Goal: Task Accomplishment & Management: Complete application form

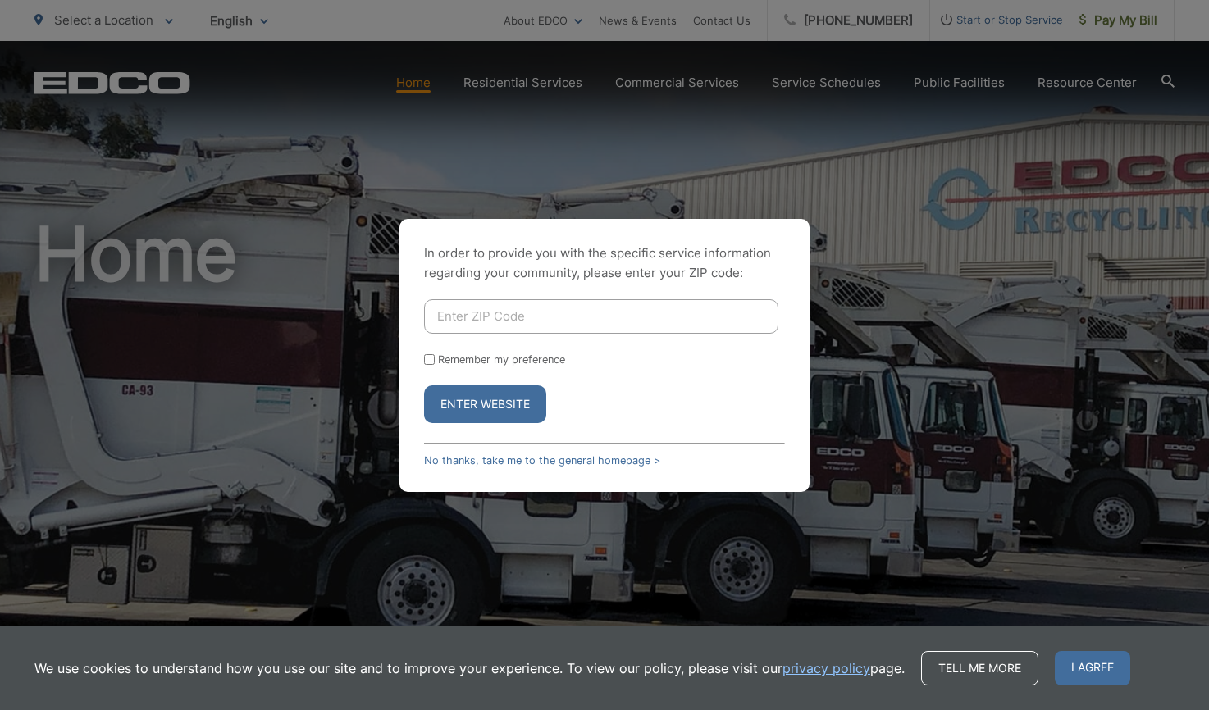
click at [592, 317] on input "Enter ZIP Code" at bounding box center [601, 316] width 354 height 34
type input "92020"
click at [424, 385] on button "Enter Website" at bounding box center [485, 404] width 122 height 38
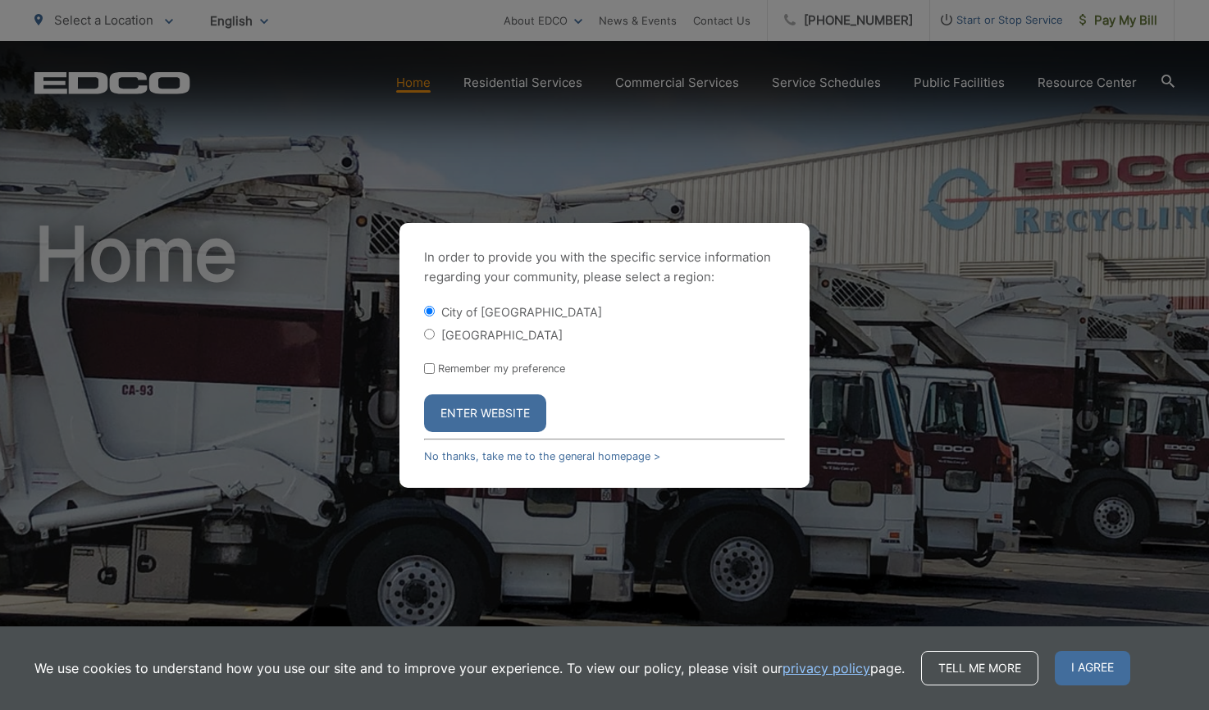
click at [462, 403] on button "Enter Website" at bounding box center [485, 414] width 122 height 38
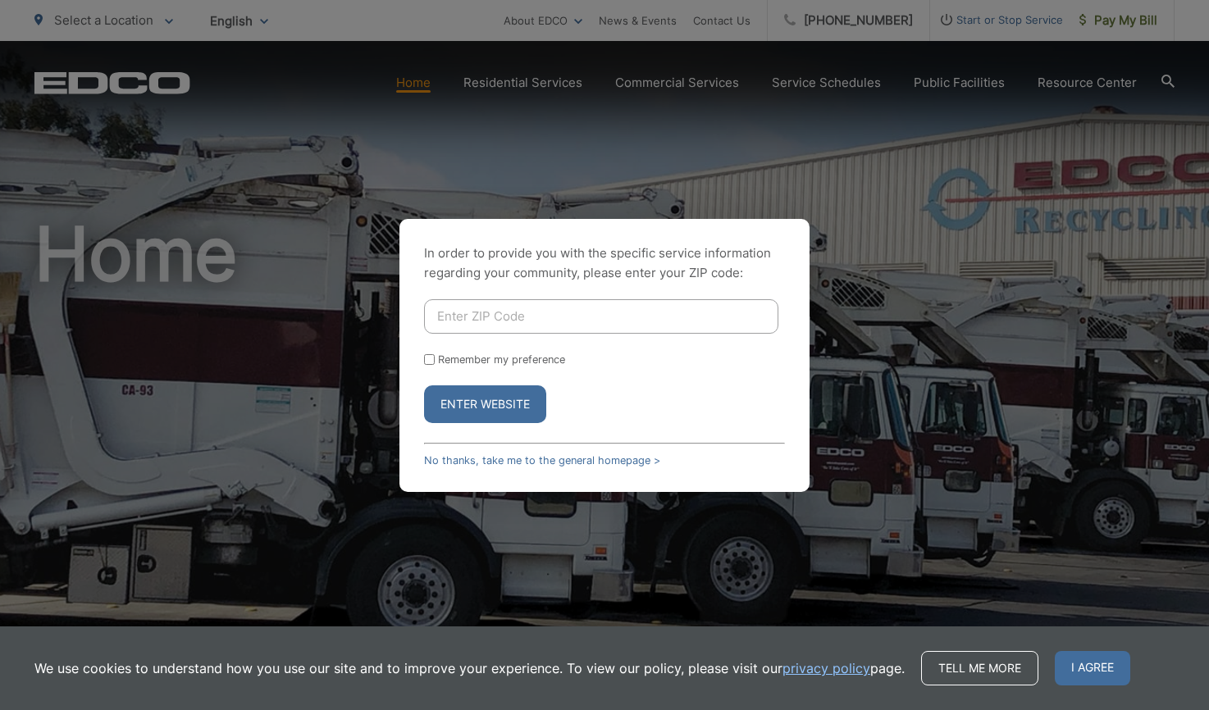
click at [539, 318] on input "Enter ZIP Code" at bounding box center [601, 316] width 354 height 34
type input "92020"
click at [522, 414] on button "Enter Website" at bounding box center [485, 404] width 122 height 38
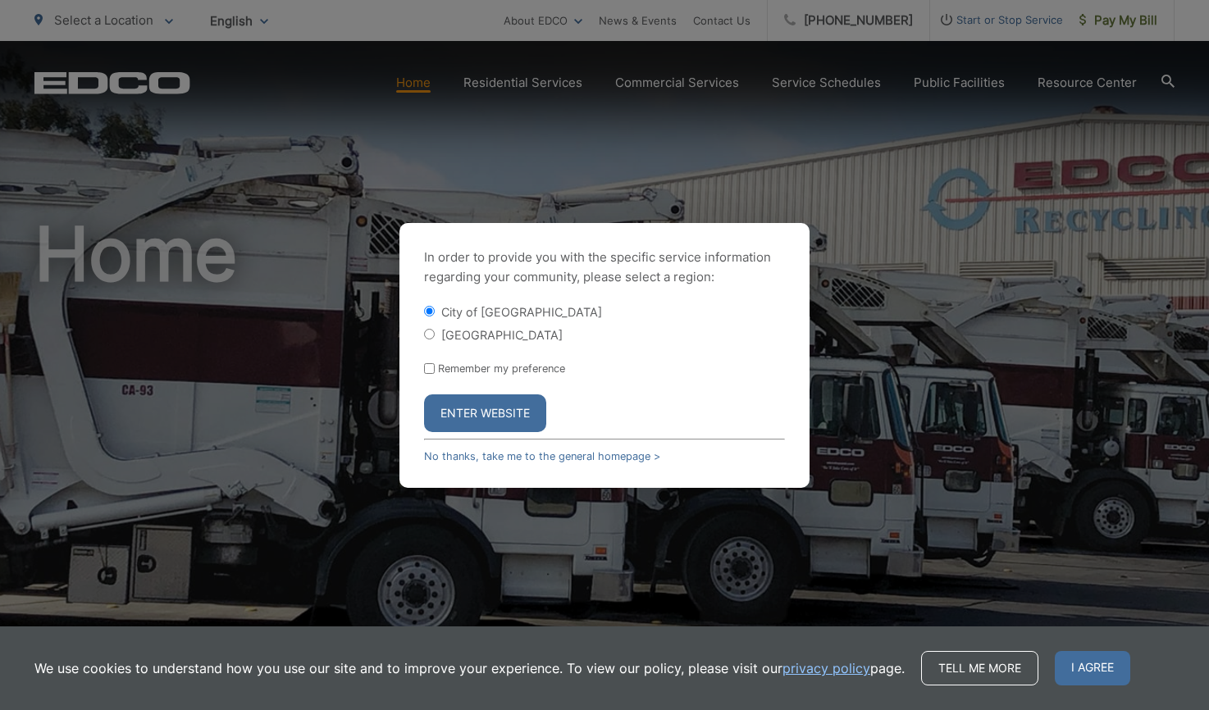
click at [434, 333] on input "[GEOGRAPHIC_DATA]" at bounding box center [429, 334] width 11 height 11
radio input "true"
click at [486, 417] on button "Enter Website" at bounding box center [485, 414] width 122 height 38
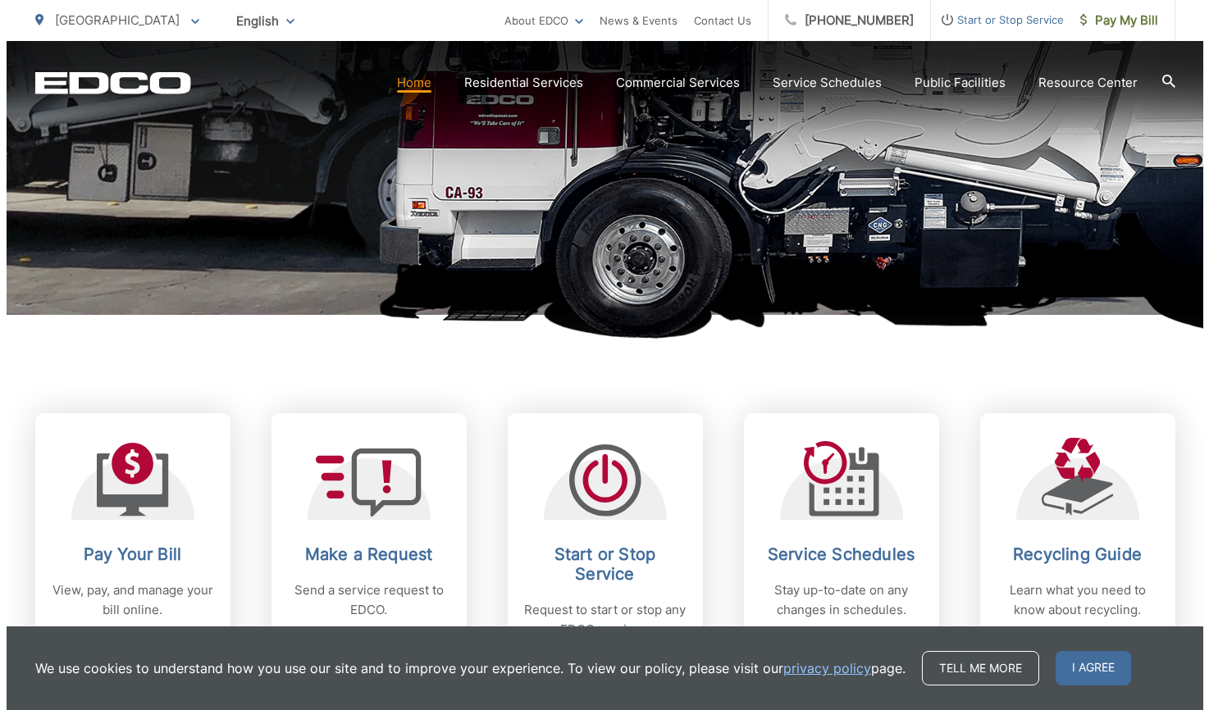
scroll to position [404, 0]
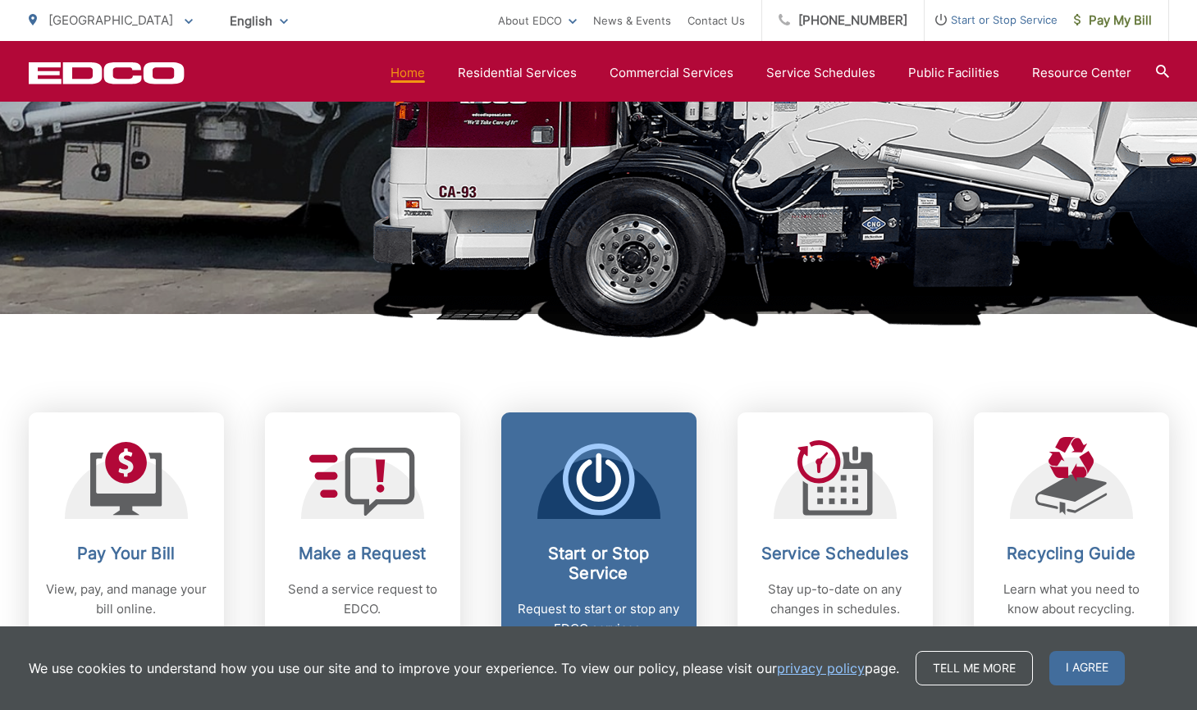
click at [679, 560] on span "Start or Stop Service Request to start or stop any EDCO services." at bounding box center [598, 538] width 195 height 251
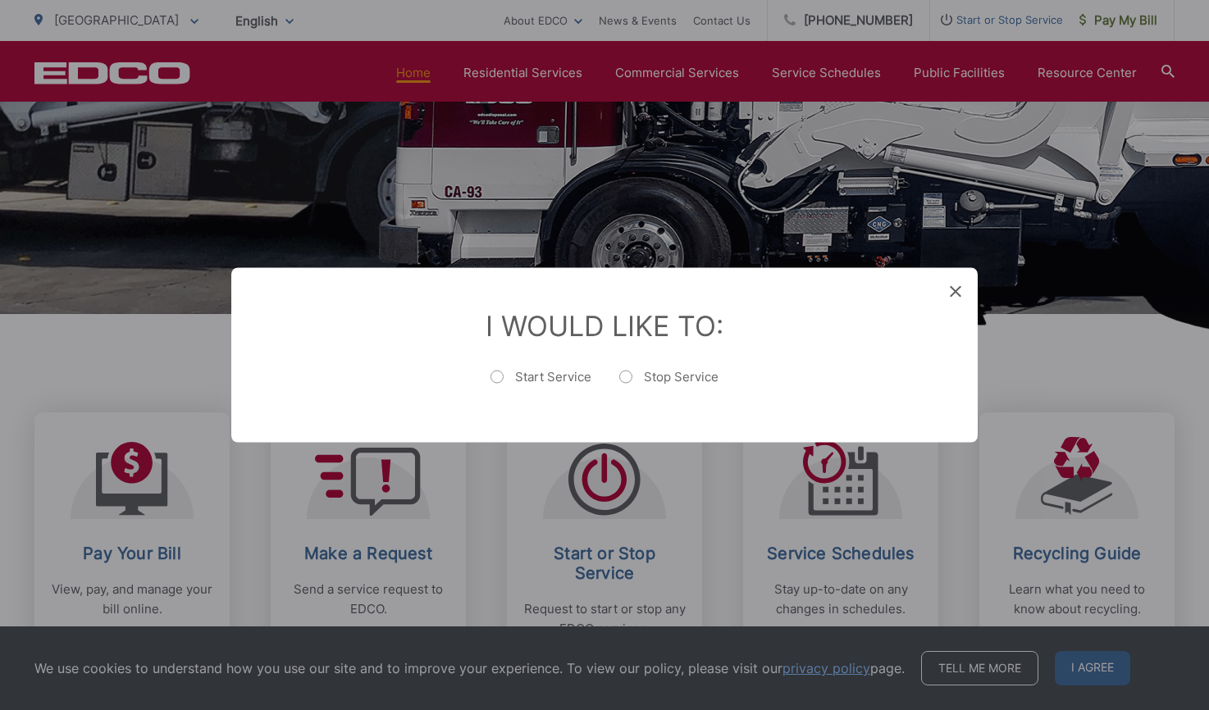
click at [500, 376] on label "Start Service" at bounding box center [540, 385] width 101 height 33
radio input "true"
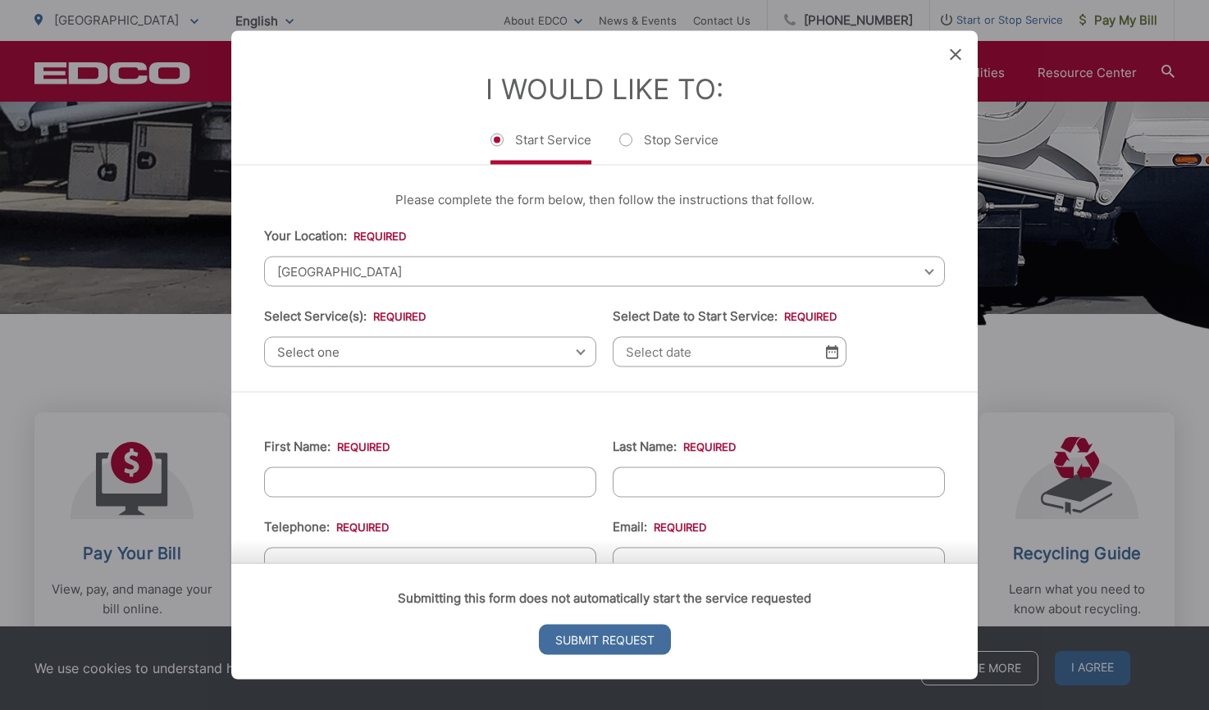
click at [393, 357] on span "Select one" at bounding box center [430, 352] width 332 height 30
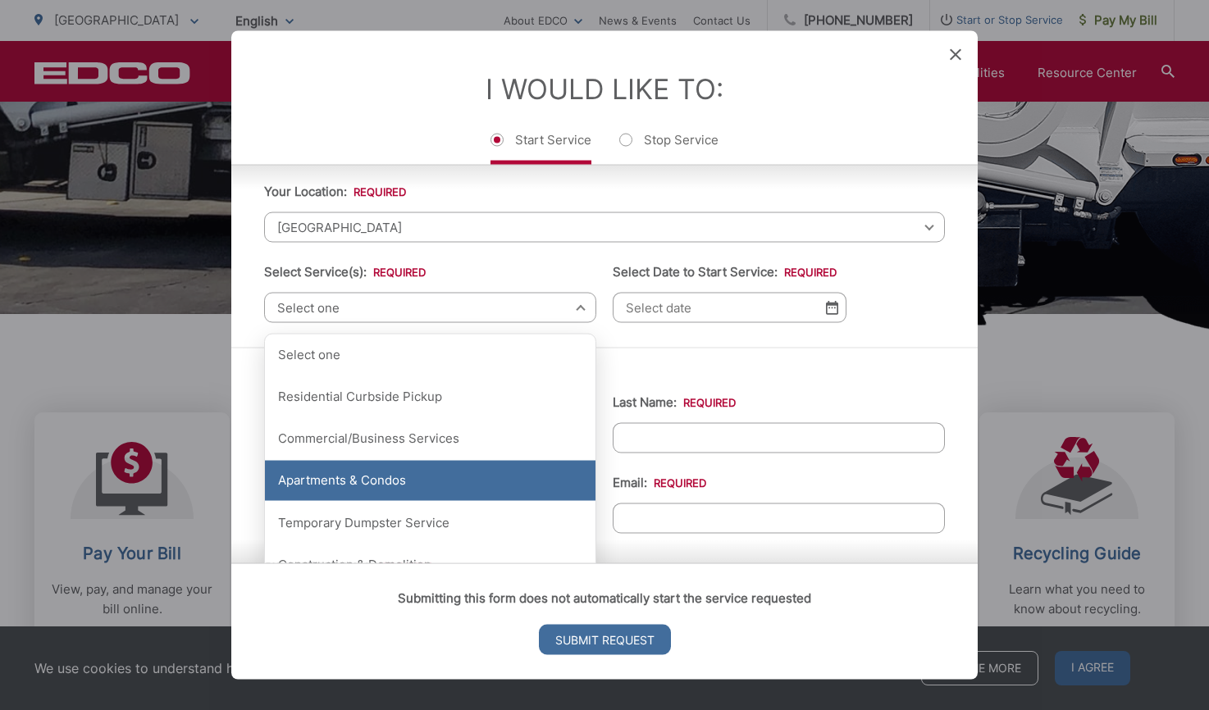
scroll to position [56, 0]
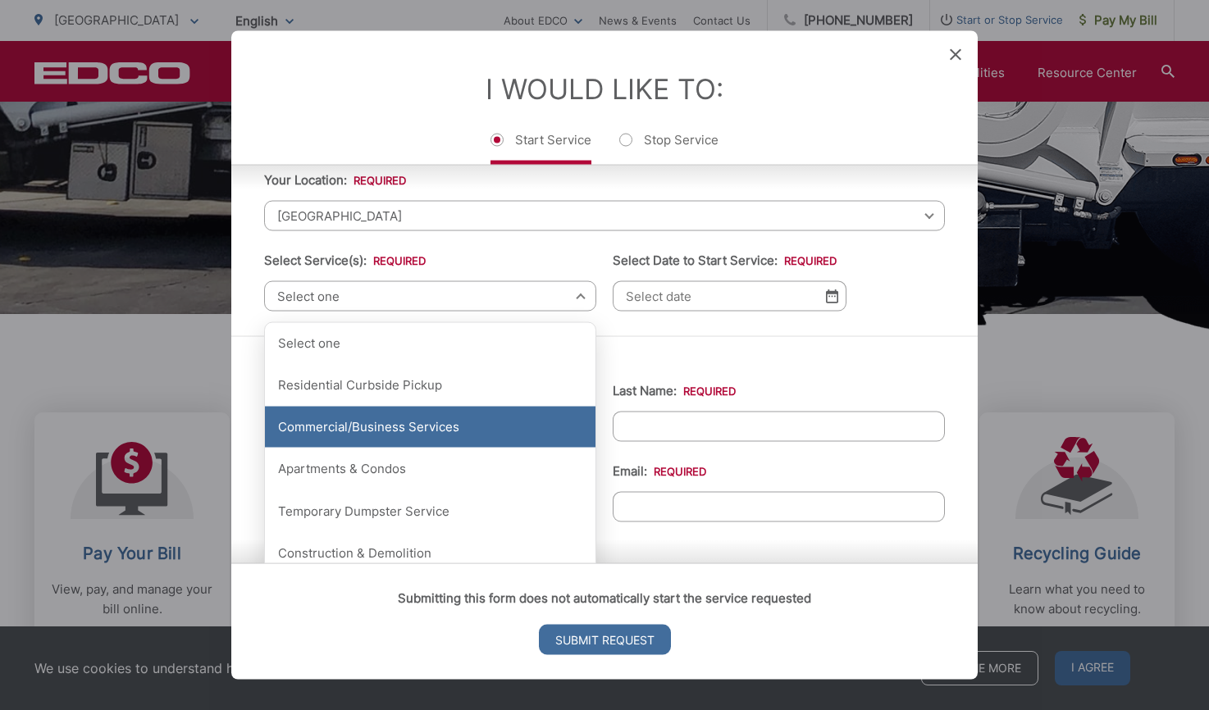
click at [481, 427] on div "Commercial/Business Services" at bounding box center [430, 427] width 331 height 41
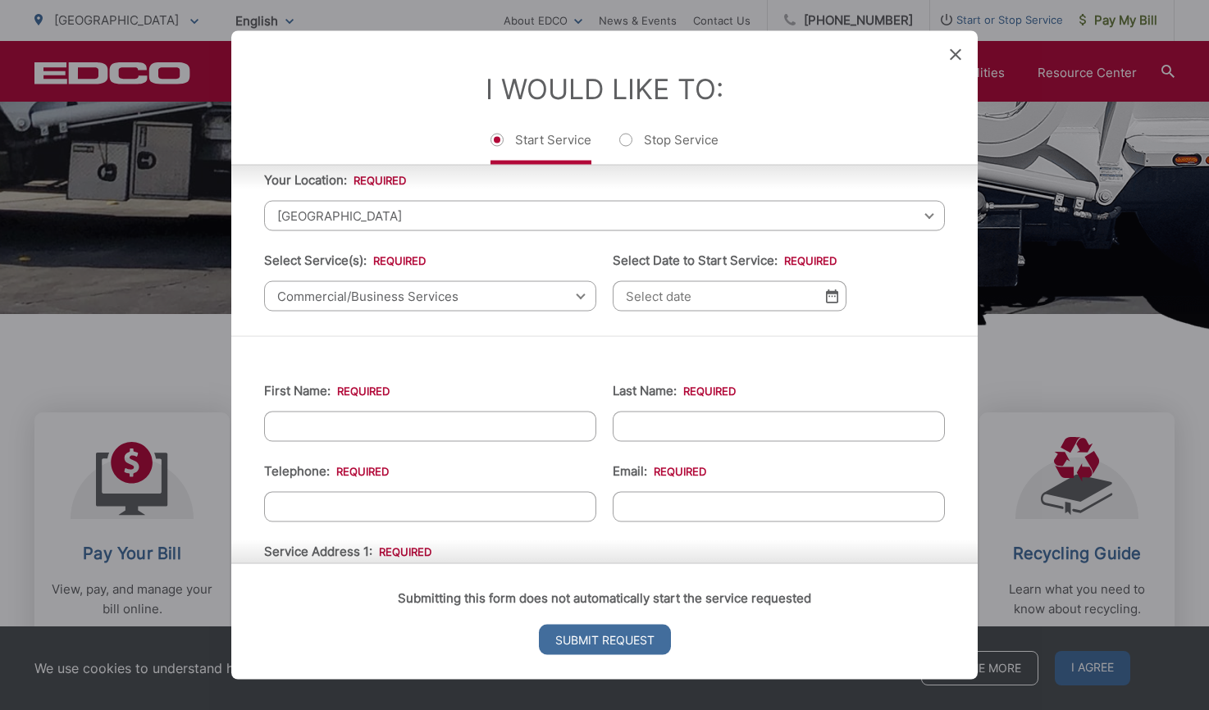
click at [828, 299] on img at bounding box center [832, 297] width 12 height 14
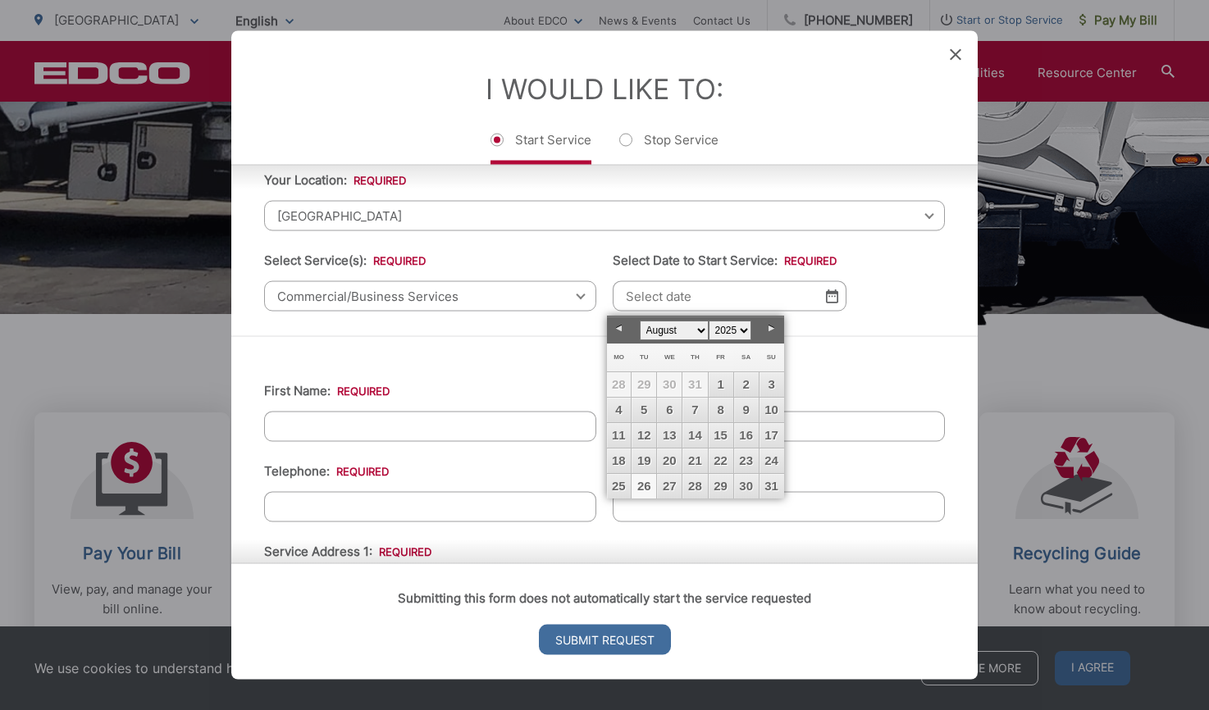
click at [647, 485] on link "26" at bounding box center [644, 486] width 25 height 25
type input "08/26/2025"
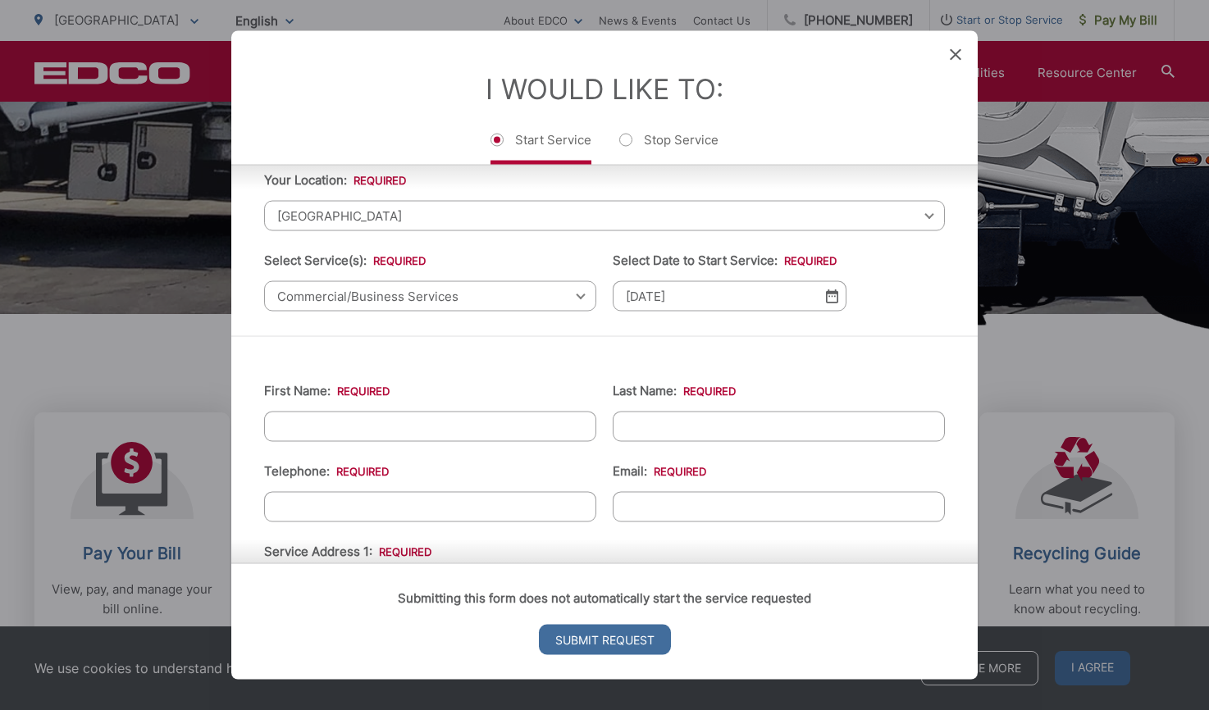
click at [494, 425] on input "First Name: *" at bounding box center [430, 427] width 332 height 30
type input "Heidi"
type input "Holmes"
type input "(619) 895-0861"
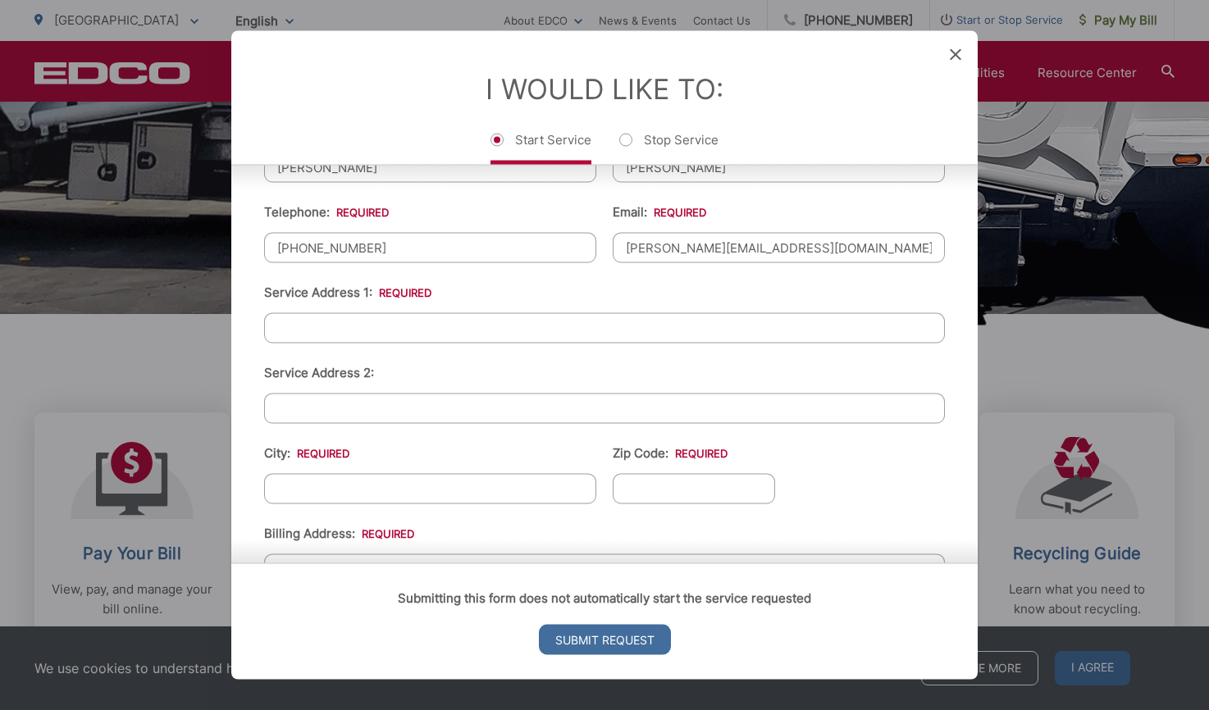
scroll to position [310, 0]
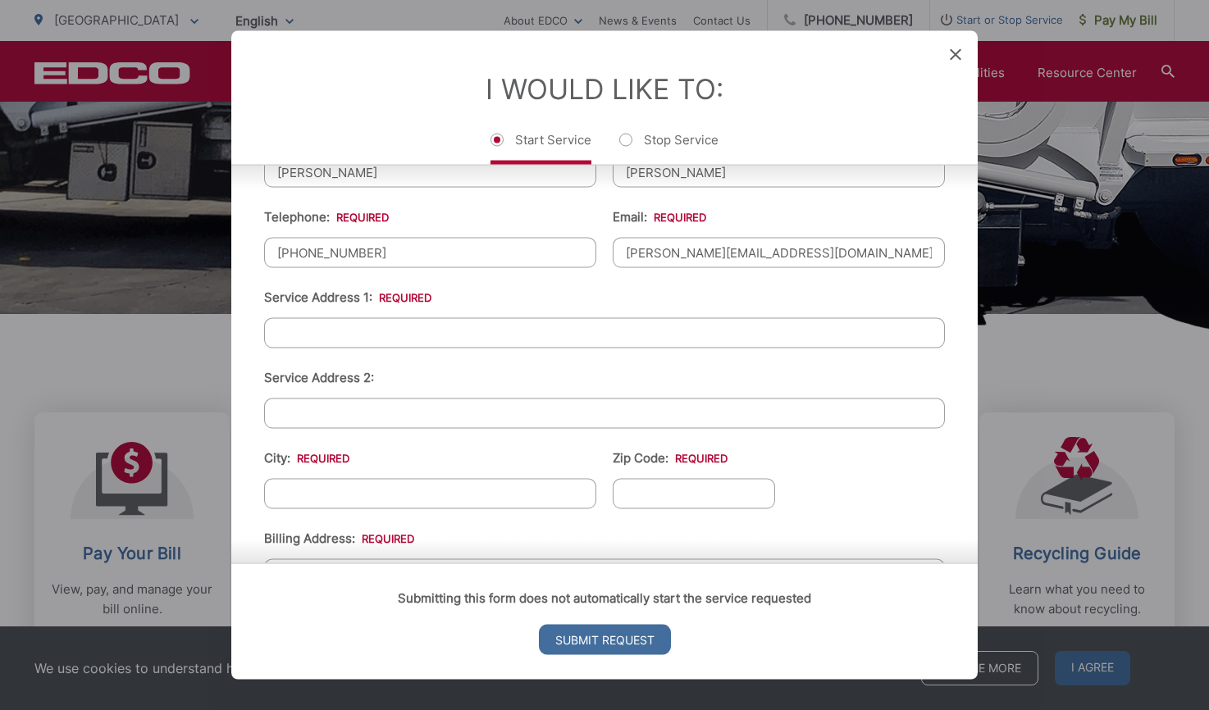
type input "heidi@dreamsforchange.org"
click at [534, 336] on input "Service Address 1: *" at bounding box center [604, 333] width 681 height 30
type input "1297 Magnolia Ave"
type input "El Cajon"
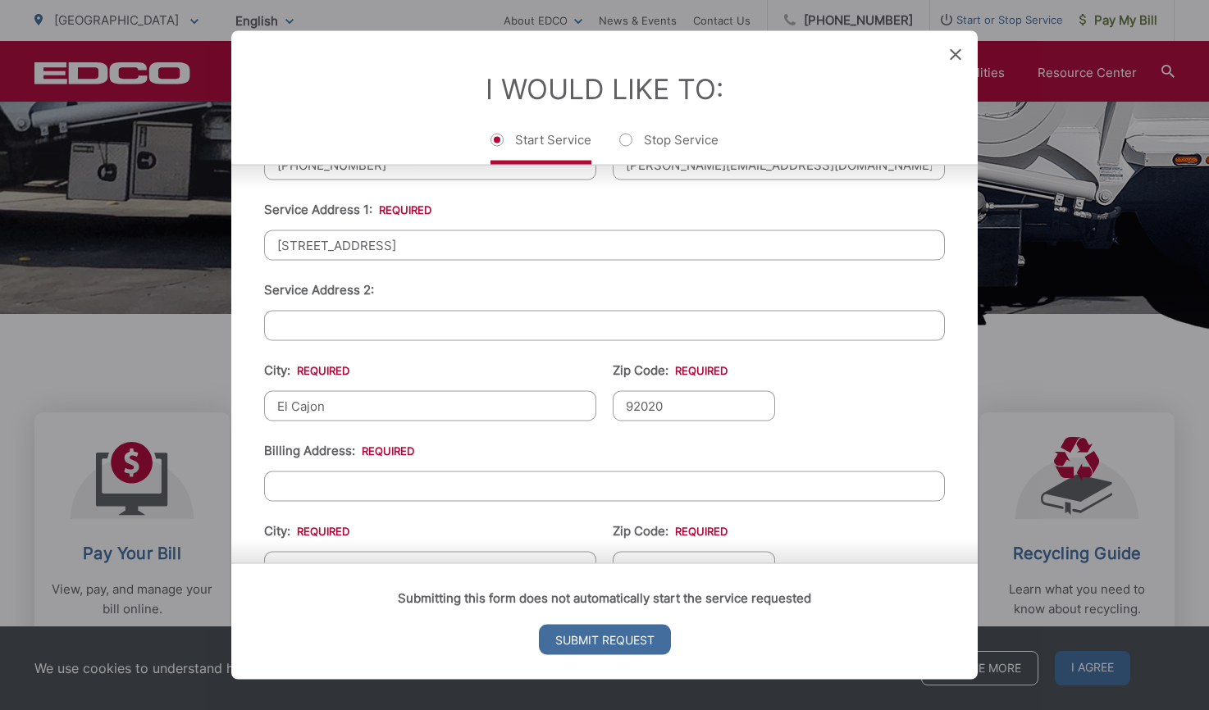
scroll to position [433, 0]
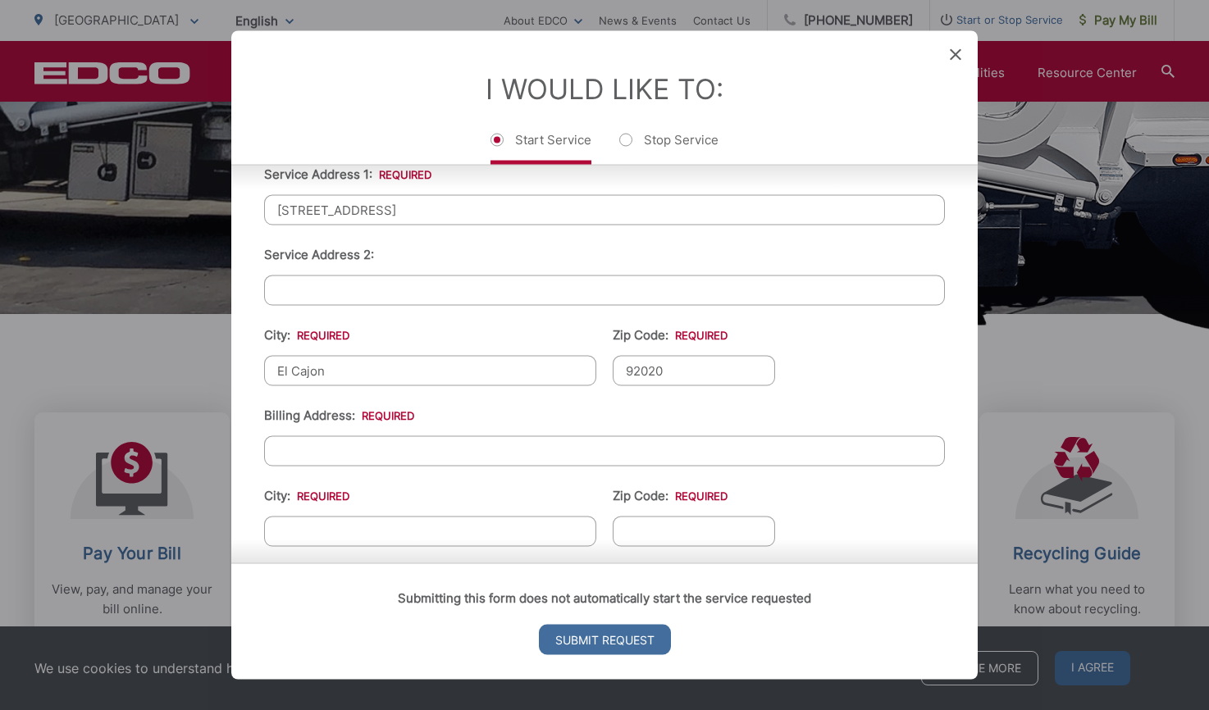
type input "92020"
click at [531, 449] on input "Billing Address: *" at bounding box center [604, 451] width 681 height 30
type input "PO Box 16327"
type input "[GEOGRAPHIC_DATA]"
type input "92176"
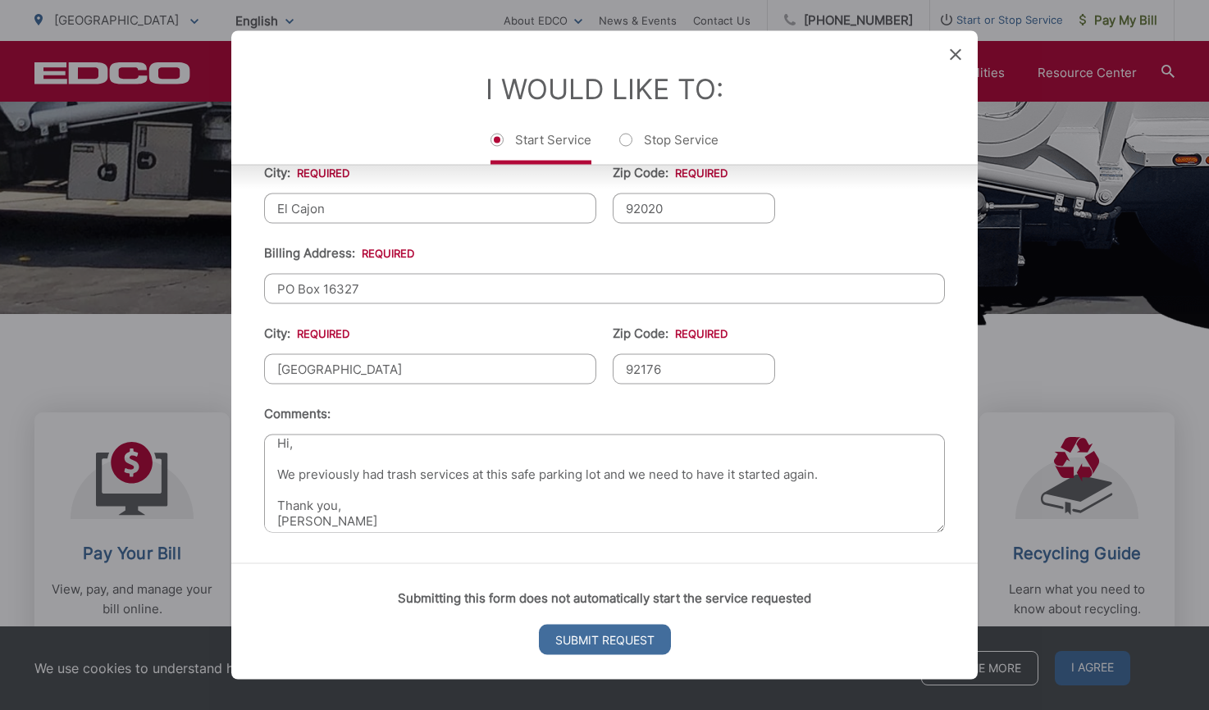
scroll to position [0, 0]
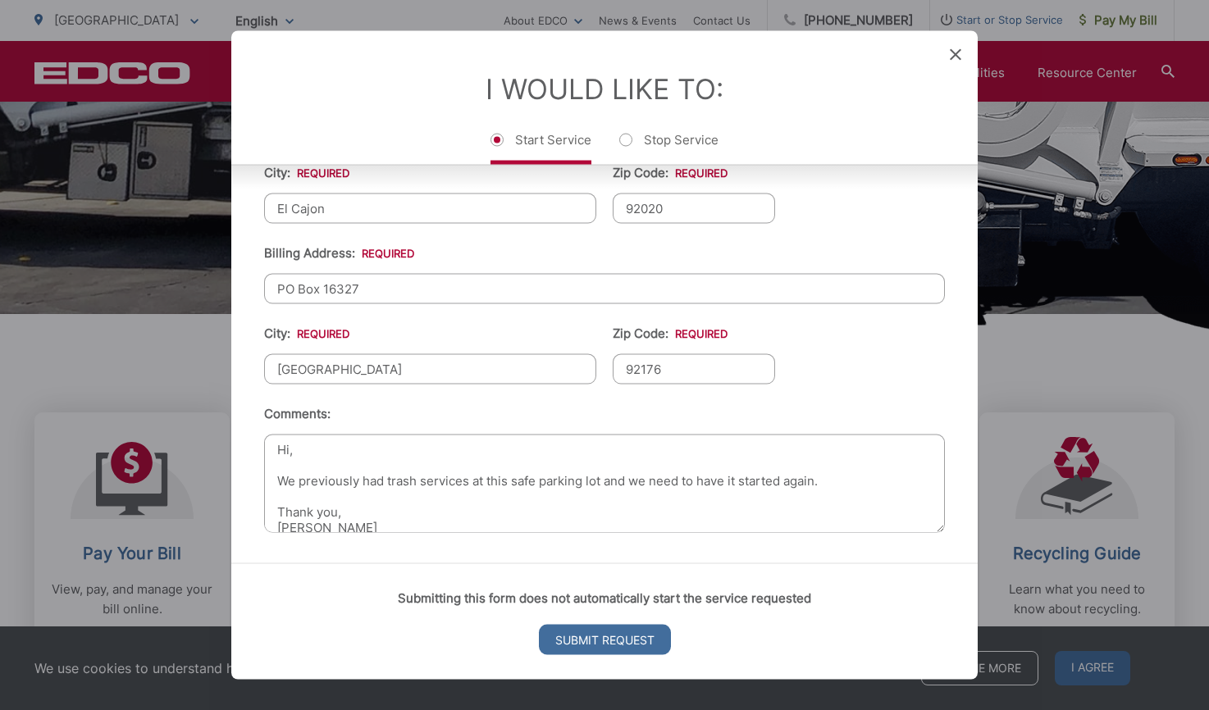
click at [605, 483] on textarea "Hi, We previously had trash services at this safe parking lot and we need to ha…" at bounding box center [604, 484] width 681 height 98
paste textarea "19-ER 477270"
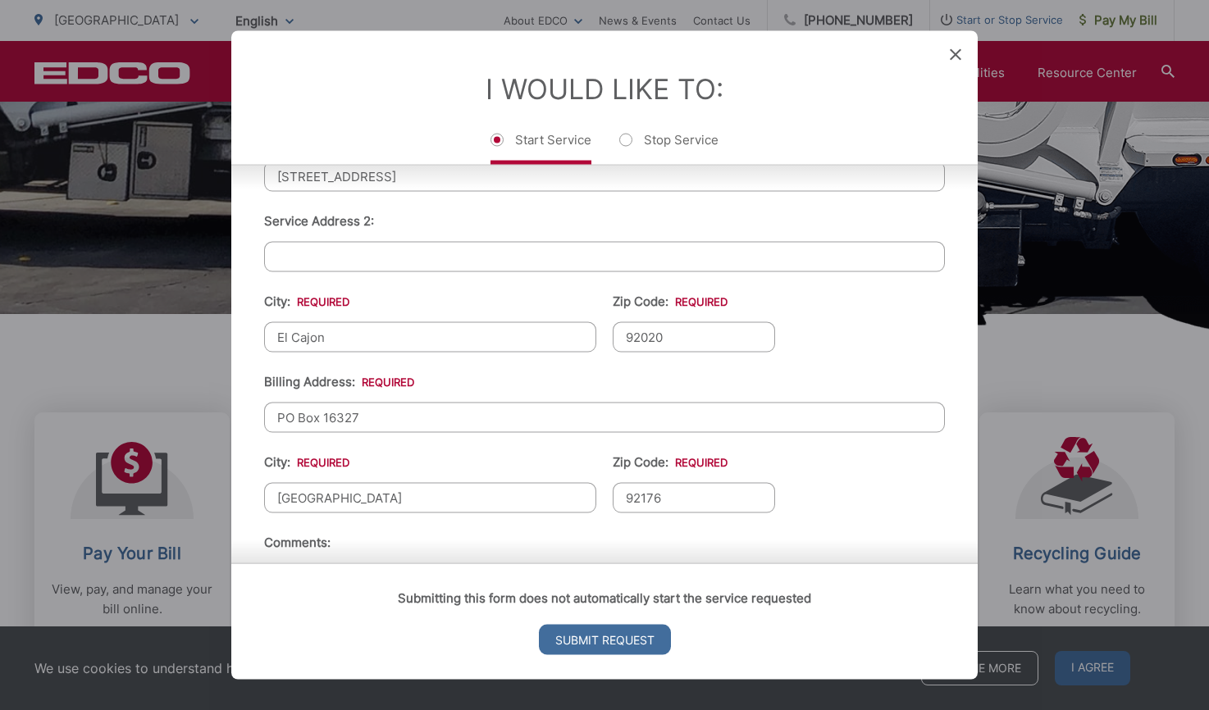
scroll to position [447, 0]
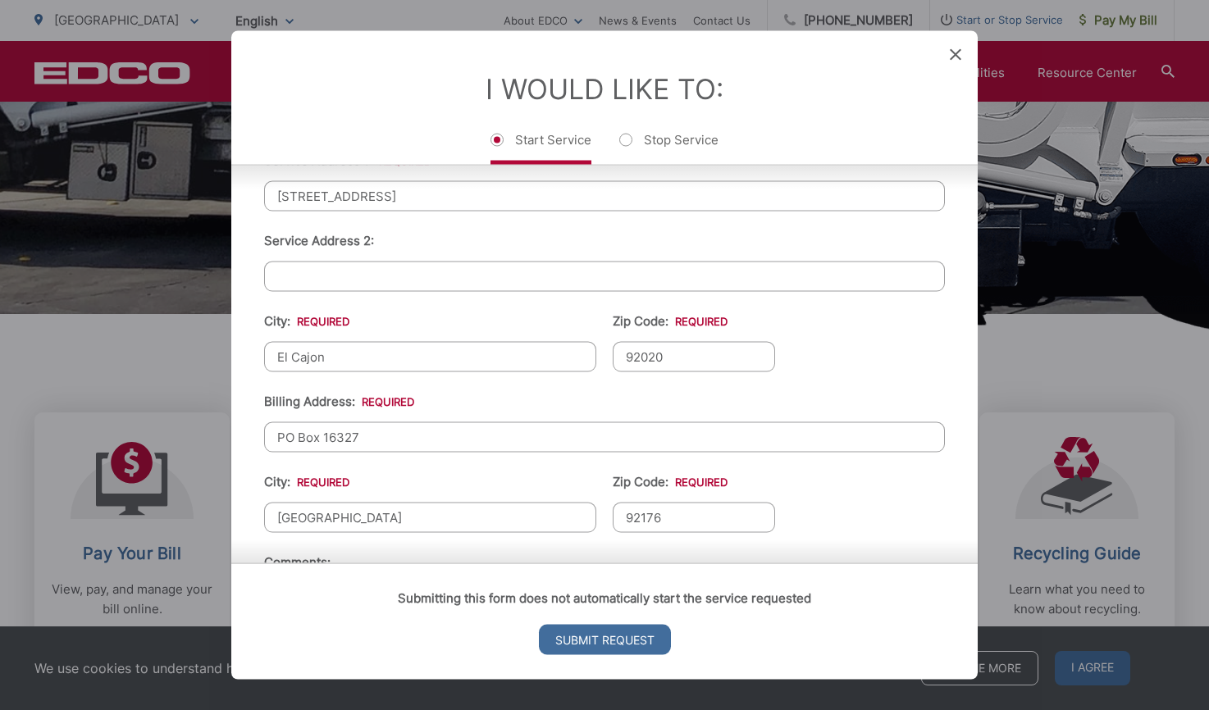
type textarea "Hi, We previously had trash services at this safe parking lot (19-ER 477270) an…"
click at [548, 194] on input "1297 Magnolia Ave" at bounding box center [604, 196] width 681 height 30
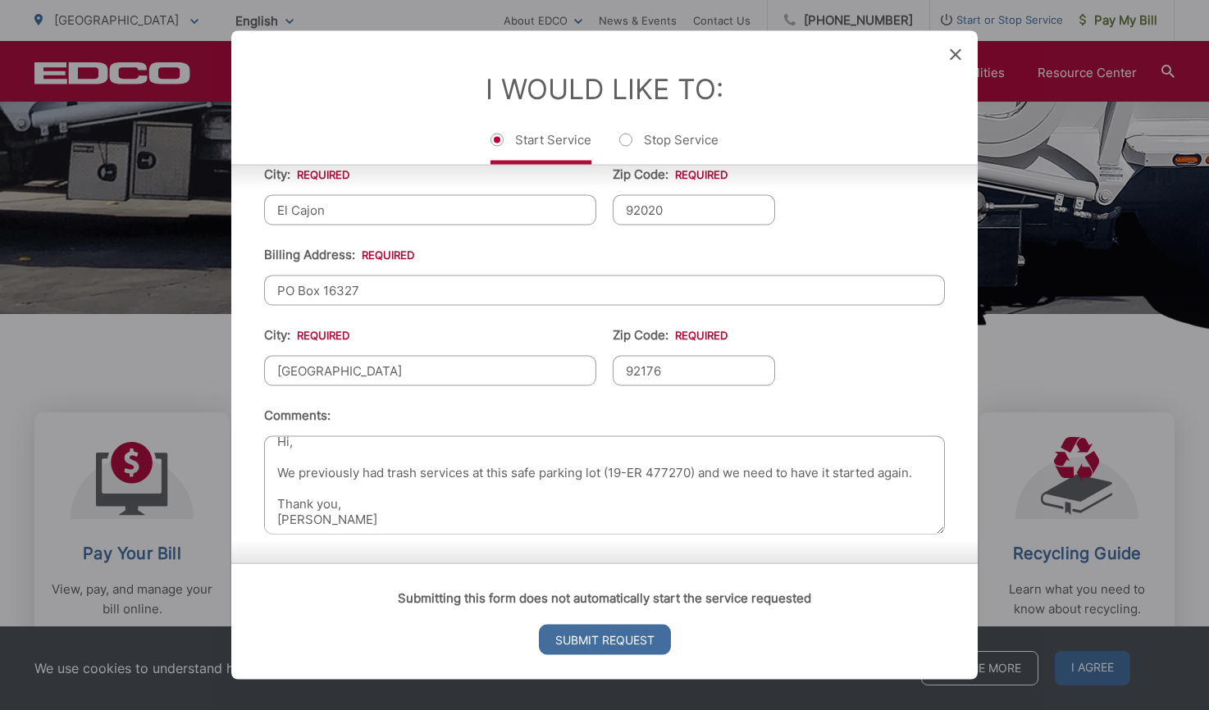
scroll to position [595, 0]
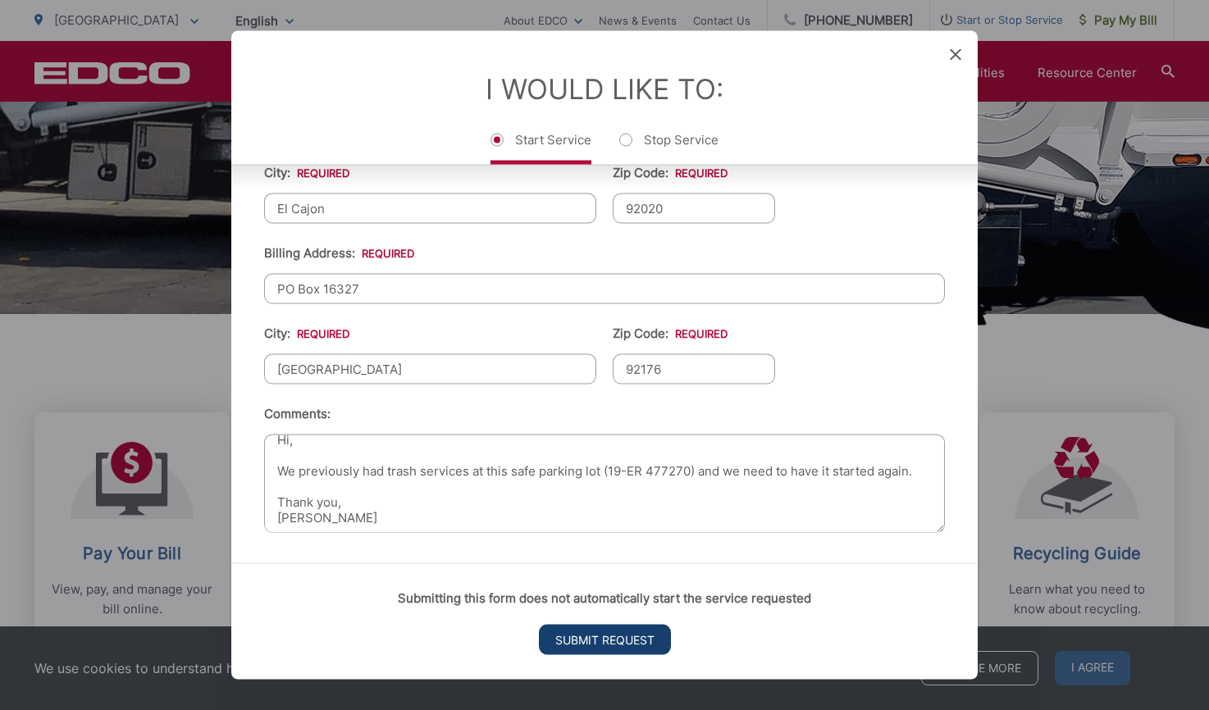
type input "1297 Magnolia Ave"
click at [620, 641] on input "Submit Request" at bounding box center [605, 639] width 132 height 30
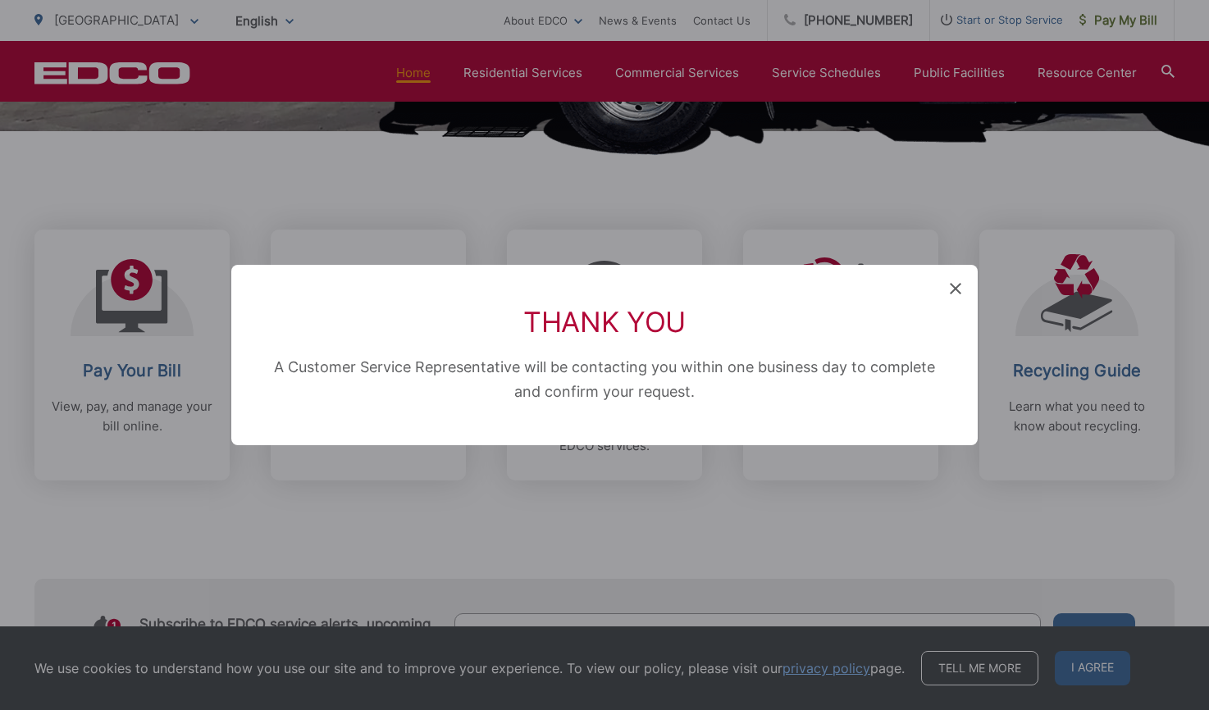
click at [952, 294] on span at bounding box center [955, 289] width 11 height 16
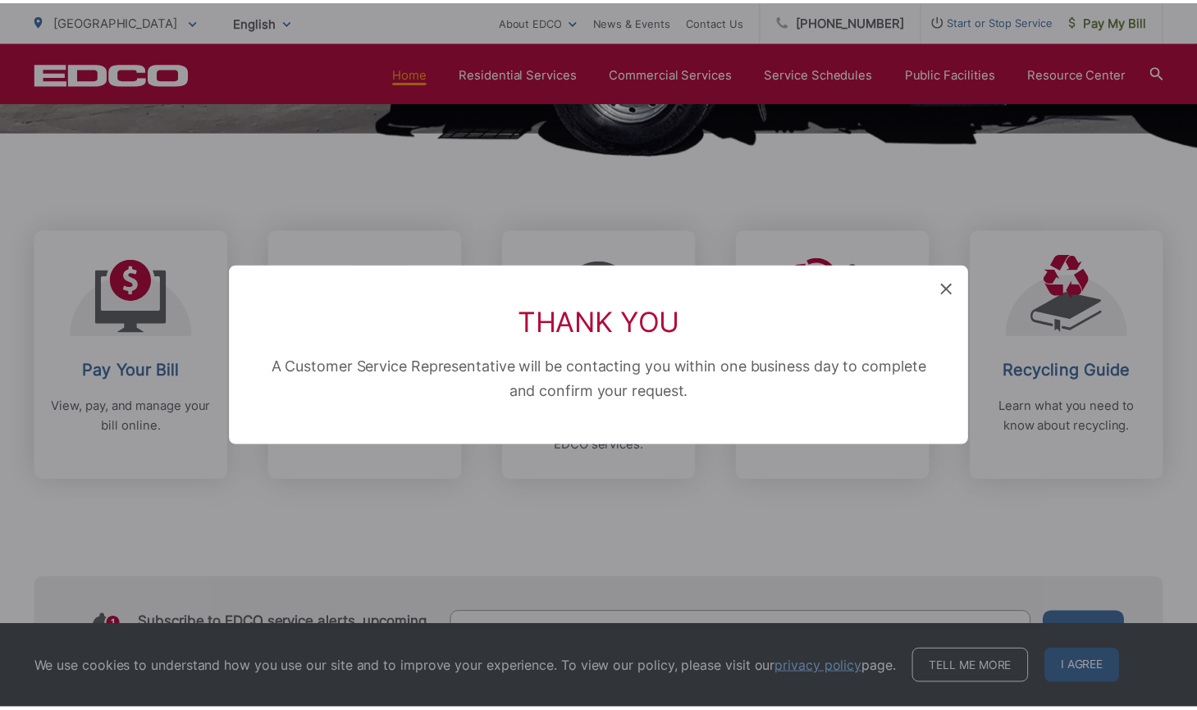
scroll to position [404, 0]
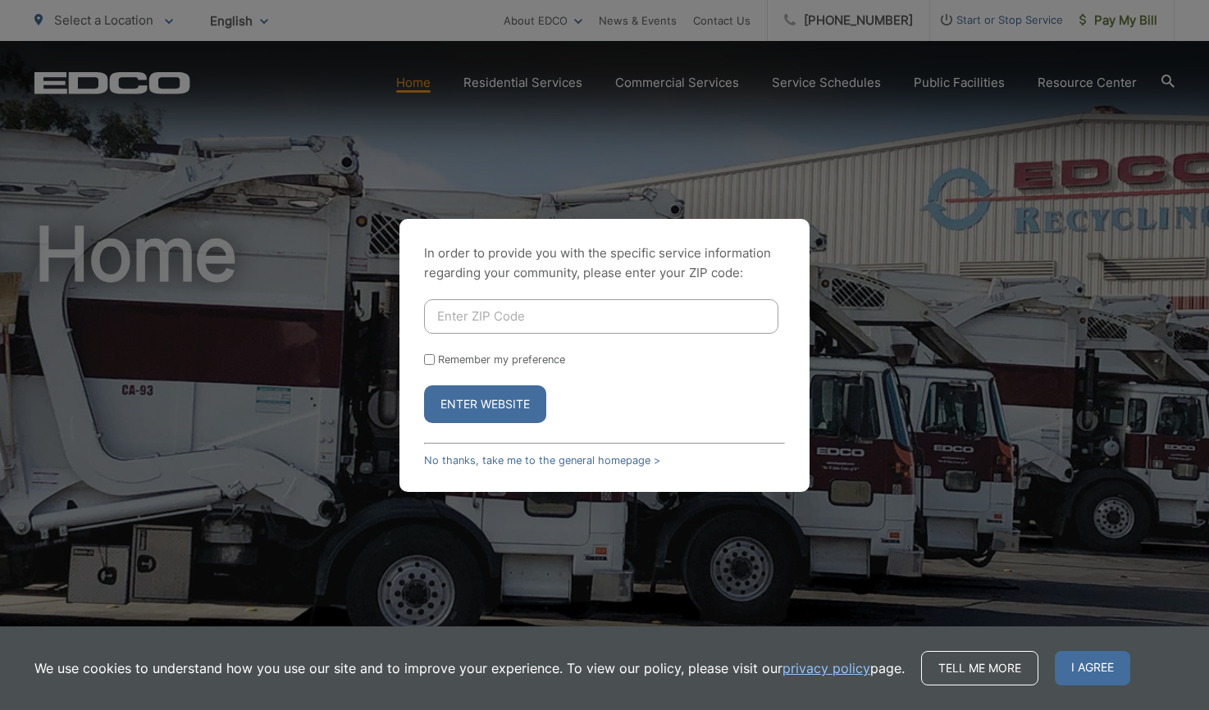
drag, startPoint x: 580, startPoint y: 315, endPoint x: 624, endPoint y: 305, distance: 45.4
click at [580, 315] on input "Enter ZIP Code" at bounding box center [601, 316] width 354 height 34
type input "92120"
click at [505, 417] on button "Enter Website" at bounding box center [485, 404] width 122 height 38
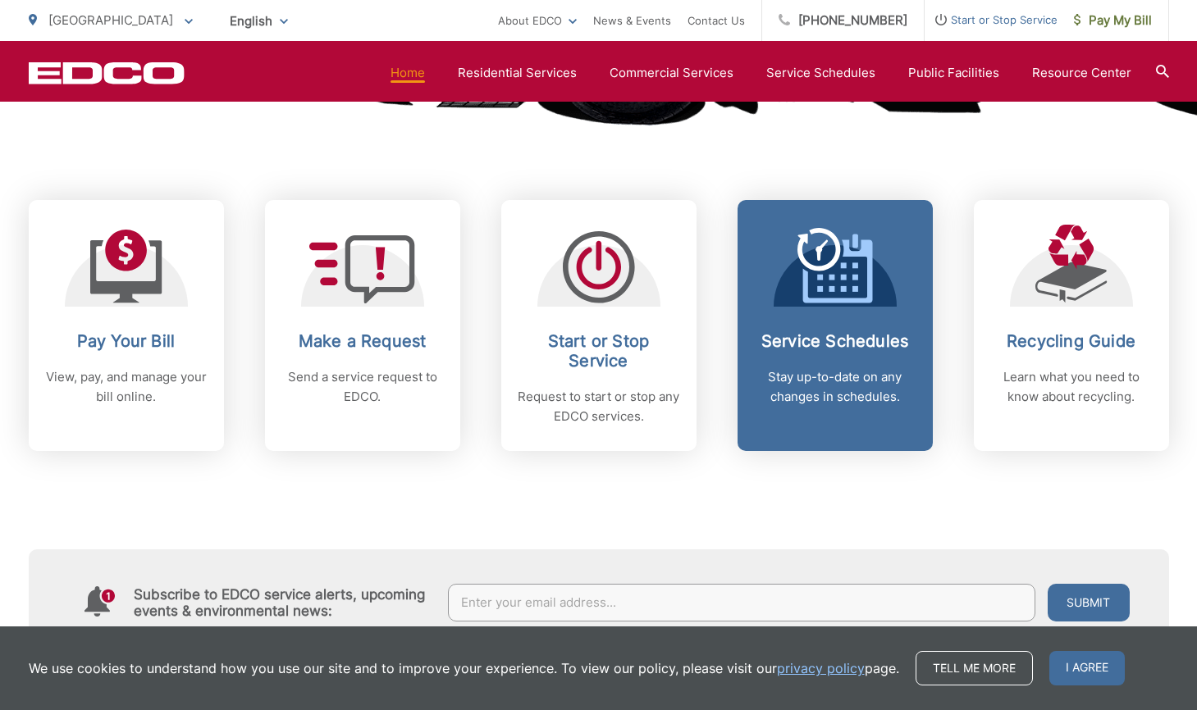
scroll to position [611, 0]
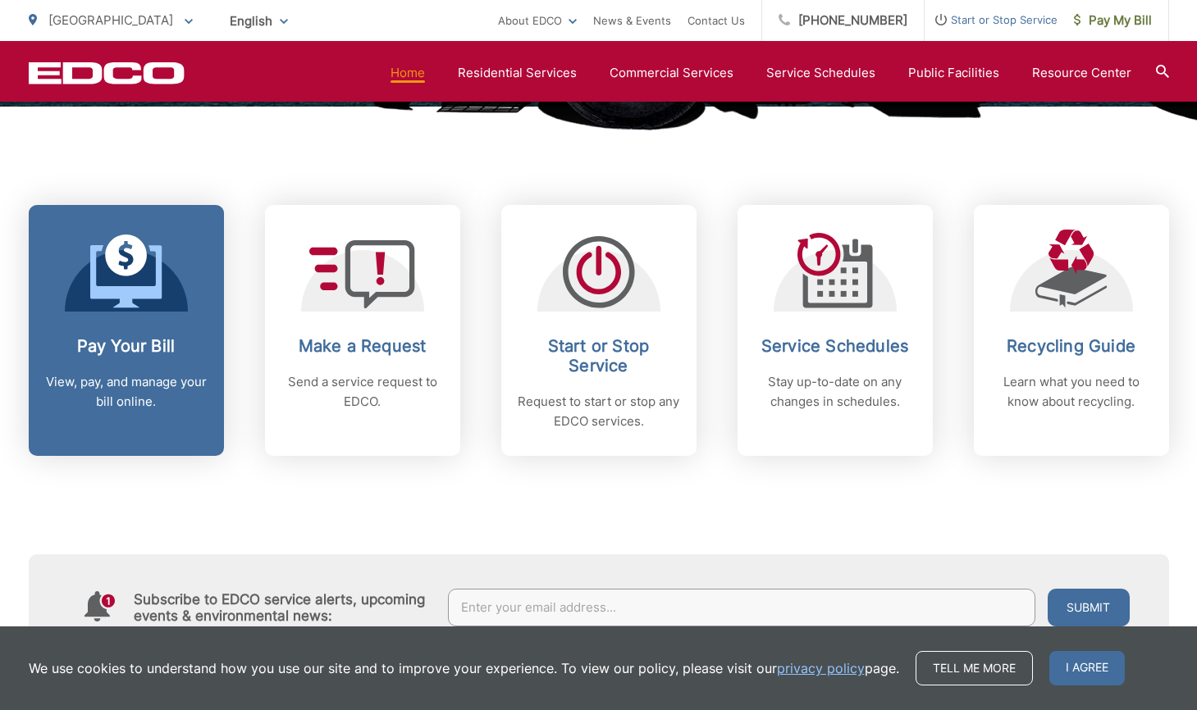
click at [142, 349] on h2 "Pay Your Bill" at bounding box center [126, 346] width 162 height 20
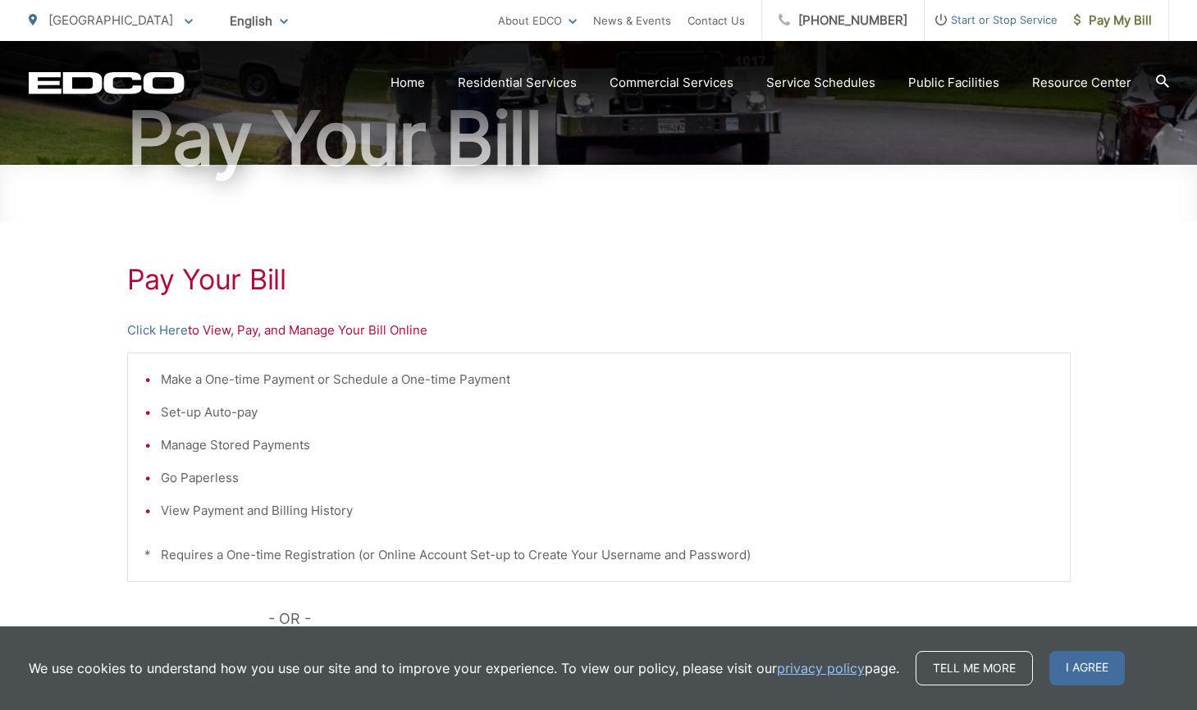
scroll to position [166, 0]
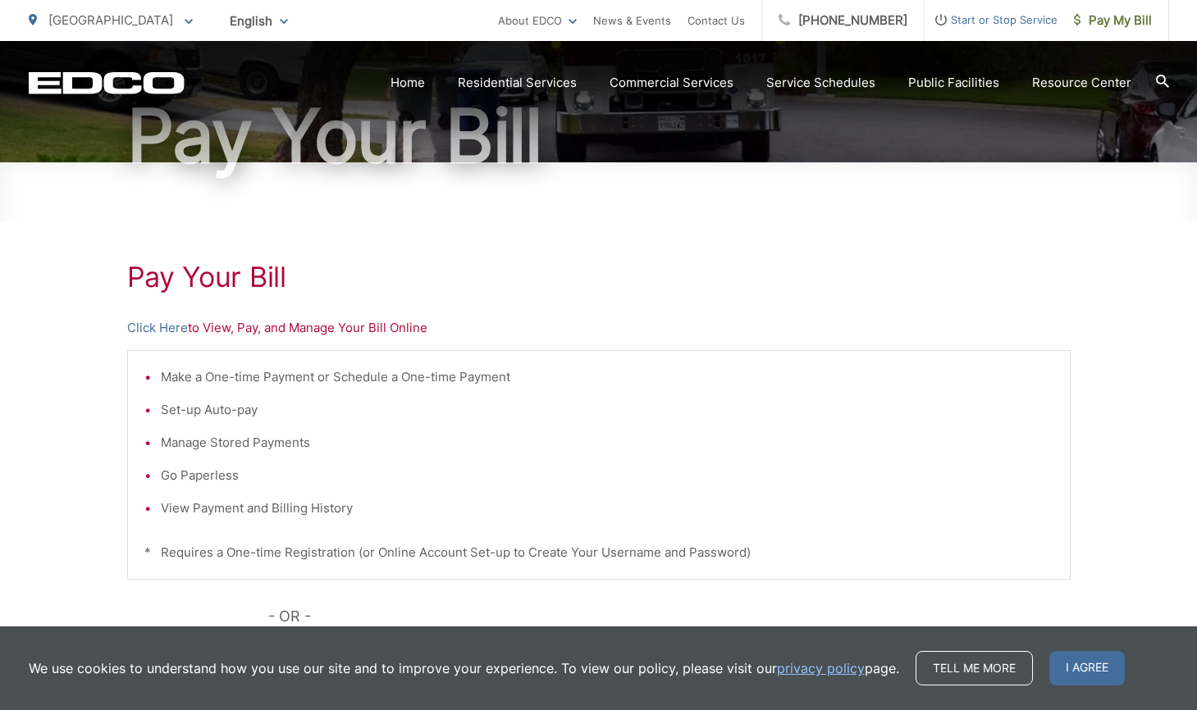
click at [237, 328] on p "Click Here to View, Pay, and Manage Your Bill Online" at bounding box center [598, 328] width 943 height 20
click at [149, 333] on link "Click Here" at bounding box center [157, 328] width 61 height 20
